Goal: Task Accomplishment & Management: Manage account settings

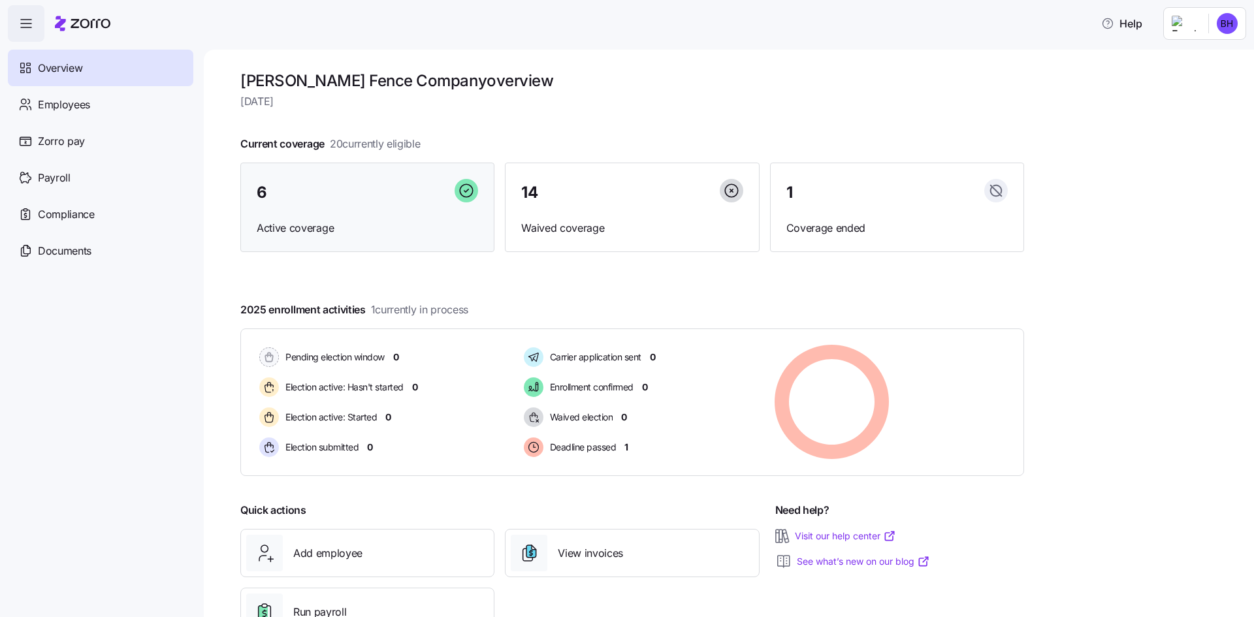
click at [341, 210] on div "6 Active coverage" at bounding box center [367, 208] width 254 height 90
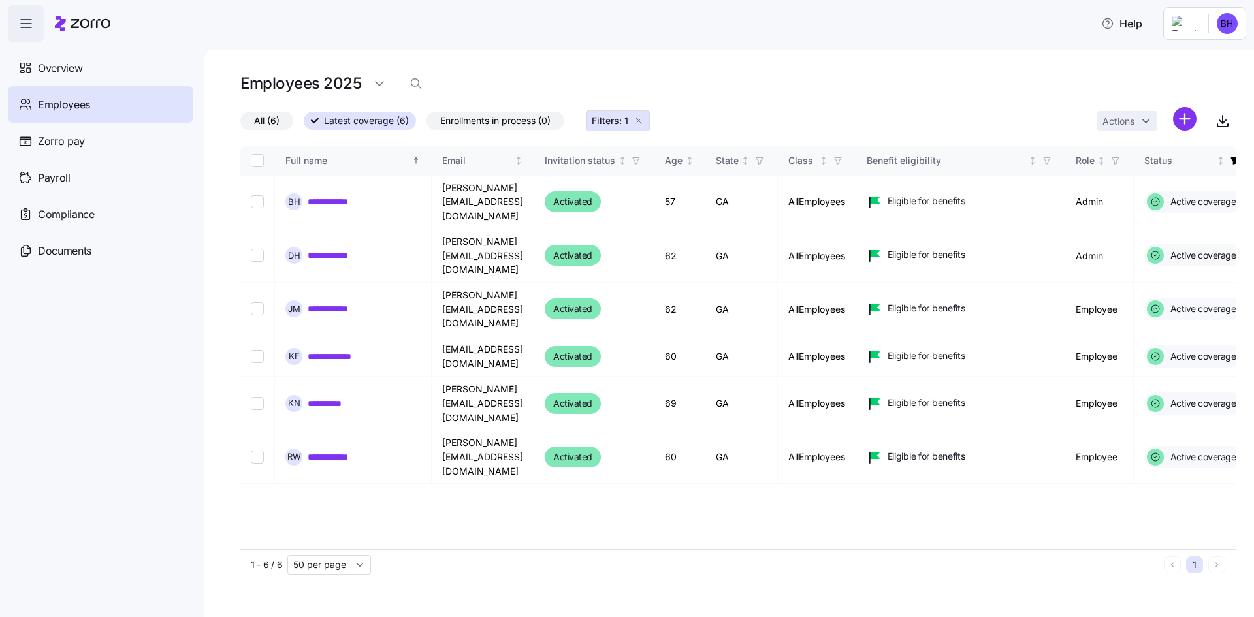
click at [1225, 16] on html "**********" at bounding box center [627, 304] width 1254 height 609
click at [1197, 131] on div "Log out" at bounding box center [1174, 132] width 51 height 14
